Goal: Register for event/course

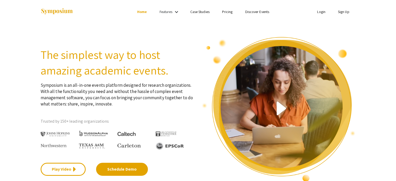
click at [65, 12] on img at bounding box center [57, 11] width 33 height 7
click at [57, 13] on img at bounding box center [57, 11] width 33 height 7
click at [62, 11] on img at bounding box center [57, 11] width 33 height 7
click at [141, 11] on link "Home" at bounding box center [142, 11] width 10 height 5
click at [177, 12] on mat-icon "keyboard_arrow_down" at bounding box center [176, 12] width 6 height 6
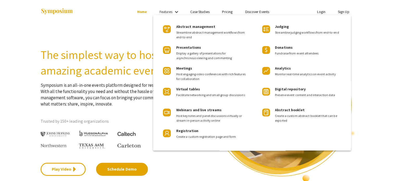
click at [259, 12] on div at bounding box center [198, 90] width 396 height 181
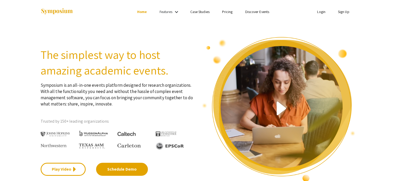
click at [259, 12] on link "Discover Events" at bounding box center [257, 11] width 24 height 5
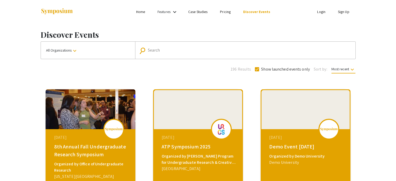
click at [113, 47] on button "All Organizations keyboard_arrow_down" at bounding box center [88, 50] width 94 height 17
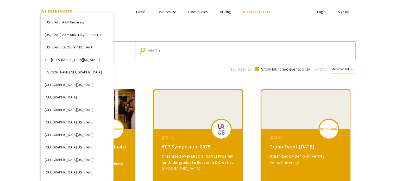
scroll to position [1510, 0]
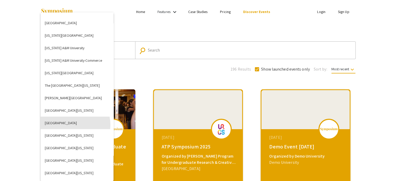
click at [70, 125] on button "University of Calgary" at bounding box center [77, 123] width 73 height 12
checkbox input "false"
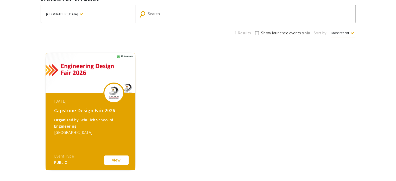
scroll to position [45, 0]
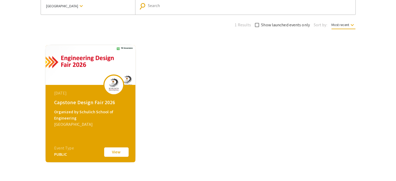
click at [119, 153] on button "View" at bounding box center [116, 152] width 26 height 11
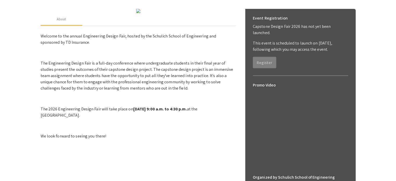
scroll to position [15, 0]
